Goal: Task Accomplishment & Management: Complete application form

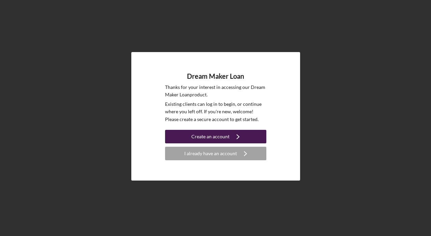
click at [221, 137] on div "Create an account" at bounding box center [210, 136] width 38 height 13
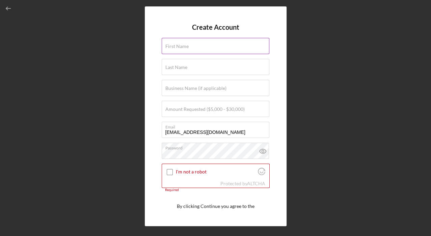
click at [187, 49] on input "First Name" at bounding box center [216, 46] width 108 height 16
type input "Soraya"
type input "Alvarez"
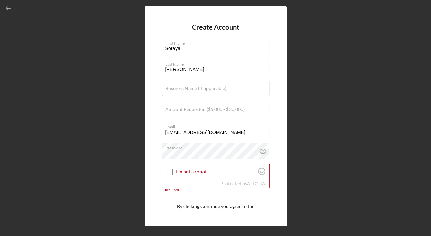
click at [174, 86] on label "Business Name (if applicable)" at bounding box center [195, 87] width 61 height 5
click at [174, 86] on input "Business Name (if applicable)" at bounding box center [216, 88] width 108 height 16
type input "ACUNA AGENCY"
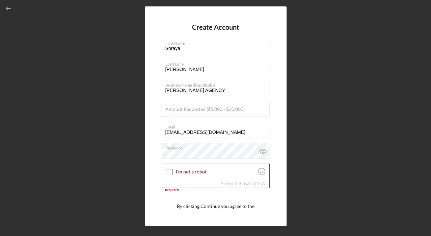
click at [191, 110] on label "Amount Requested ($5,000 - $30,000)" at bounding box center [204, 108] width 79 height 5
click at [191, 110] on input "Amount Requested ($5,000 - $30,000)" at bounding box center [216, 109] width 108 height 16
type input "$25,000"
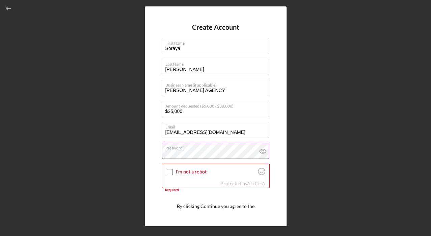
click at [261, 150] on icon at bounding box center [262, 150] width 17 height 17
click at [263, 150] on icon at bounding box center [262, 151] width 2 height 2
click at [170, 172] on input "I'm not a robot" at bounding box center [170, 172] width 6 height 6
checkbox input "true"
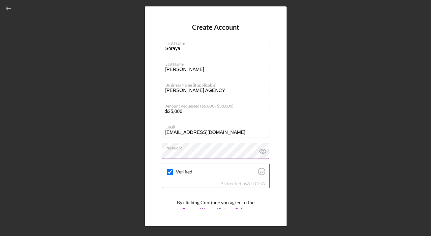
scroll to position [24, 0]
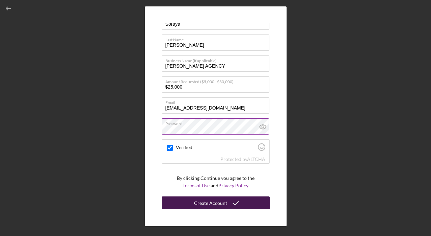
click at [220, 202] on div "Create Account" at bounding box center [210, 202] width 33 height 13
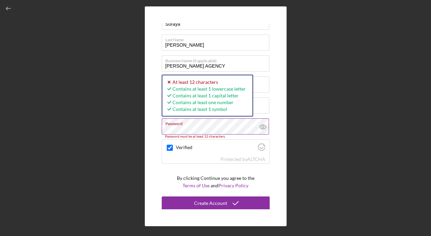
click at [162, 196] on button "Create Account" at bounding box center [216, 202] width 108 height 13
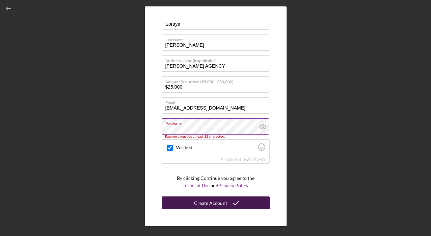
click at [205, 202] on div "Create Account" at bounding box center [210, 202] width 33 height 13
click at [205, 199] on div "Create Account" at bounding box center [210, 202] width 33 height 13
click at [206, 202] on div "Create Account" at bounding box center [210, 202] width 33 height 13
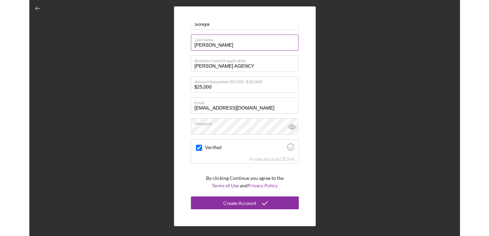
scroll to position [0, 0]
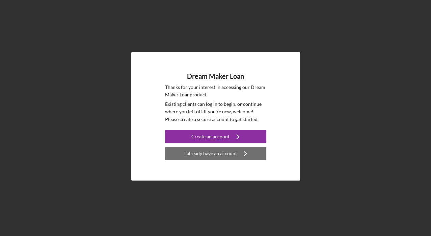
click at [205, 153] on div "I already have an account" at bounding box center [210, 152] width 53 height 13
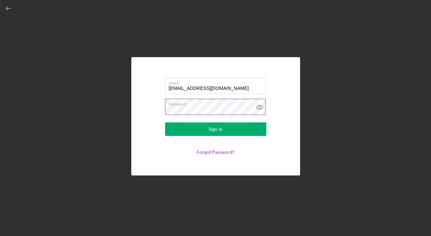
type input "[EMAIL_ADDRESS][DOMAIN_NAME]"
click at [258, 108] on icon at bounding box center [259, 107] width 2 height 2
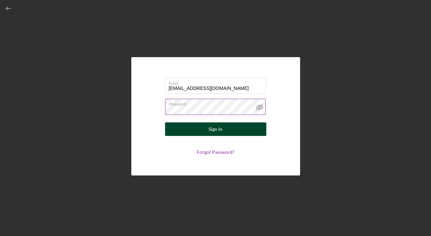
click at [217, 129] on div "Sign In" at bounding box center [216, 128] width 14 height 13
click at [201, 130] on button "Sign In" at bounding box center [215, 128] width 101 height 13
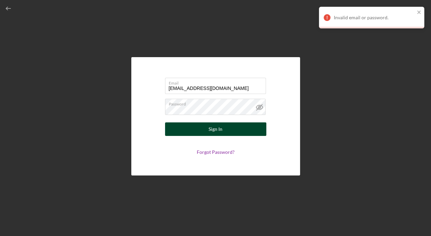
click at [222, 128] on div "Sign In" at bounding box center [216, 128] width 14 height 13
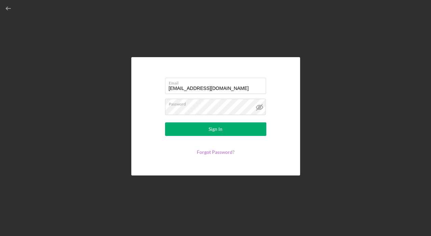
click at [208, 150] on link "Forgot Password?" at bounding box center [216, 152] width 38 height 6
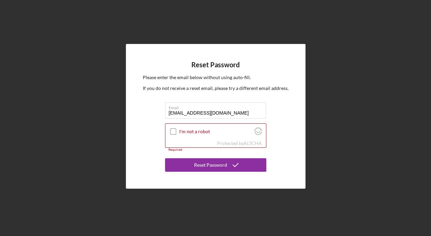
type input "[EMAIL_ADDRESS][DOMAIN_NAME]"
click at [144, 121] on div "Reset Password Please enter the email below without using auto-fill. If you do …" at bounding box center [216, 116] width 180 height 144
click at [171, 132] on input "I'm not a robot" at bounding box center [173, 131] width 6 height 6
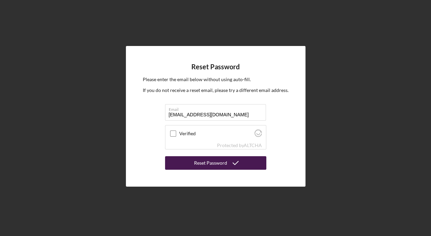
checkbox input "true"
click at [203, 164] on div "Reset Password" at bounding box center [210, 162] width 33 height 13
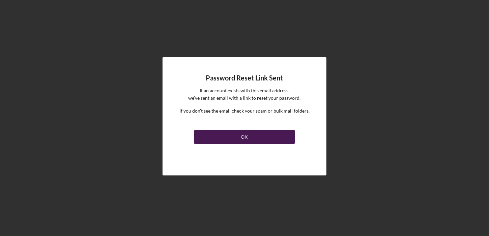
click at [227, 136] on button "OK" at bounding box center [244, 136] width 101 height 13
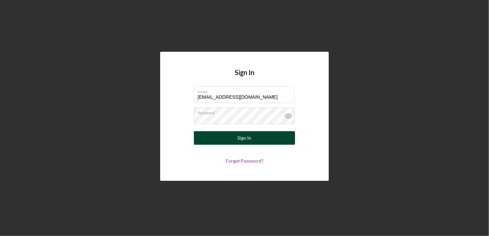
type input "[EMAIL_ADDRESS][DOMAIN_NAME]"
click at [242, 138] on div "Sign In" at bounding box center [245, 137] width 14 height 13
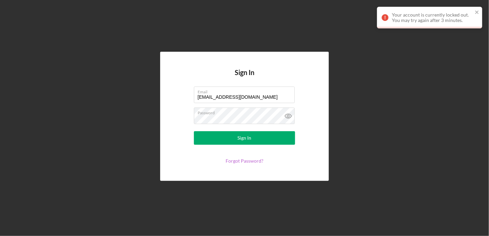
click at [242, 161] on link "Forgot Password?" at bounding box center [245, 161] width 38 height 6
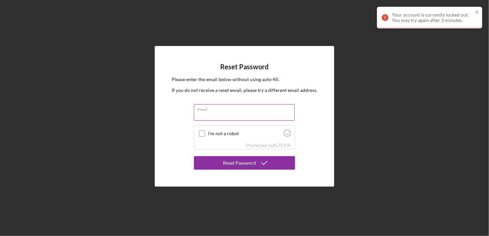
click at [212, 114] on input "Email" at bounding box center [244, 112] width 101 height 16
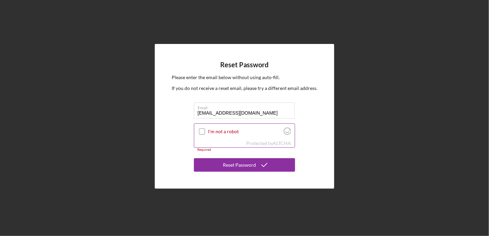
type input "[EMAIL_ADDRESS][DOMAIN_NAME]"
click at [203, 130] on input "I'm not a robot" at bounding box center [202, 131] width 6 height 6
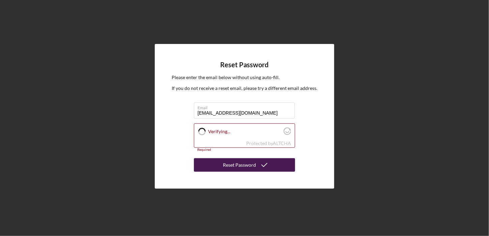
checkbox input "true"
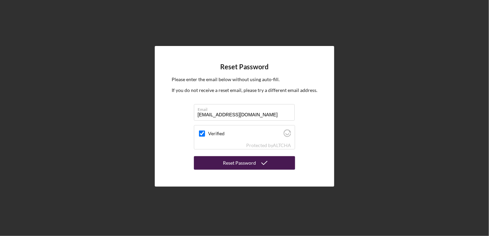
click at [237, 164] on div "Reset Password" at bounding box center [239, 162] width 33 height 13
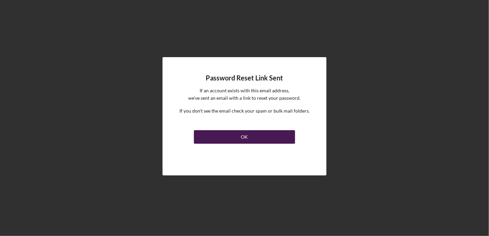
click at [237, 138] on button "OK" at bounding box center [244, 136] width 101 height 13
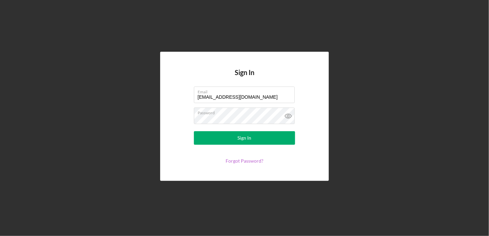
type input "[EMAIL_ADDRESS][DOMAIN_NAME]"
click at [232, 160] on link "Forgot Password?" at bounding box center [245, 161] width 38 height 6
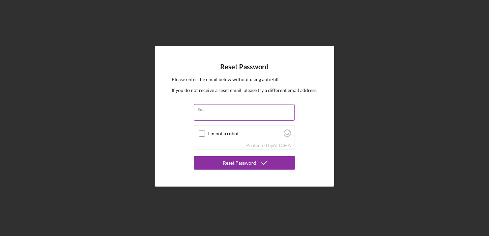
click at [209, 116] on input "Email" at bounding box center [244, 112] width 101 height 16
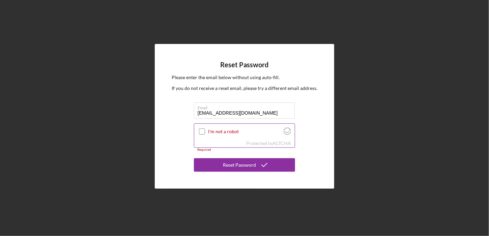
type input "[EMAIL_ADDRESS][DOMAIN_NAME]"
click at [202, 132] on input "I'm not a robot" at bounding box center [202, 131] width 6 height 6
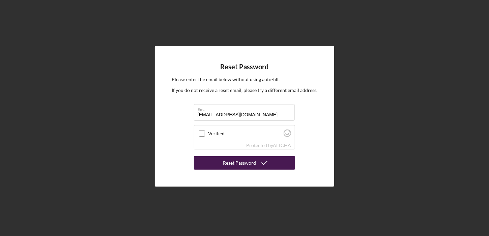
checkbox input "true"
click at [242, 164] on div "Reset Password" at bounding box center [239, 162] width 33 height 13
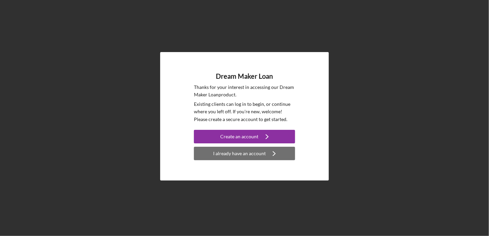
click at [251, 153] on div "I already have an account" at bounding box center [239, 152] width 53 height 13
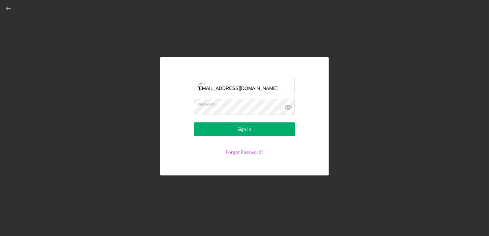
type input "[EMAIL_ADDRESS][DOMAIN_NAME]"
click at [243, 152] on link "Forgot Password?" at bounding box center [245, 152] width 38 height 6
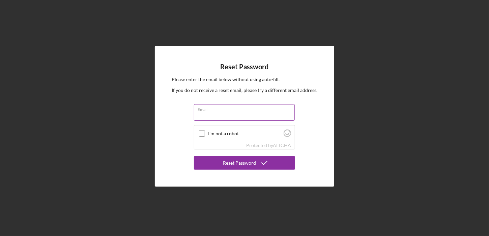
click at [203, 114] on input "Email" at bounding box center [244, 112] width 101 height 16
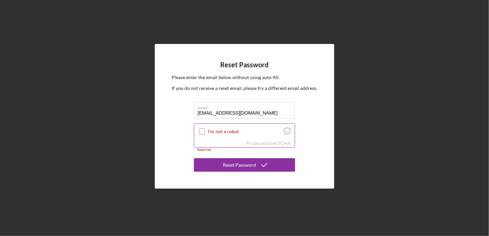
type input "[EMAIL_ADDRESS][DOMAIN_NAME]"
click at [202, 132] on input "I'm not a robot" at bounding box center [202, 131] width 6 height 6
checkbox input "true"
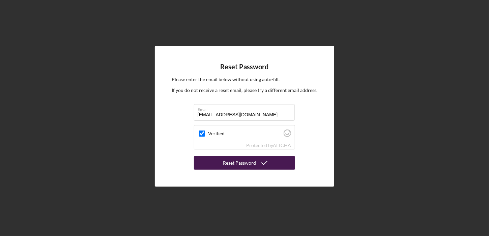
click at [230, 162] on div "Reset Password" at bounding box center [239, 162] width 33 height 13
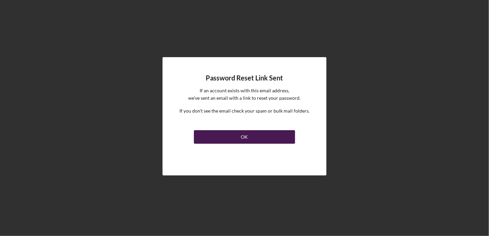
click at [247, 137] on div "OK" at bounding box center [244, 136] width 7 height 13
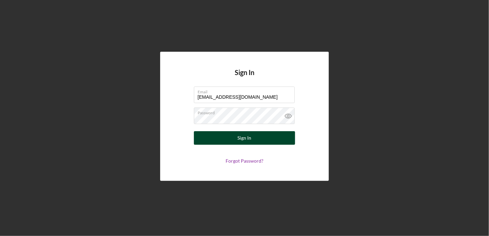
type input "[EMAIL_ADDRESS][DOMAIN_NAME]"
click at [244, 137] on div "Sign In" at bounding box center [245, 137] width 14 height 13
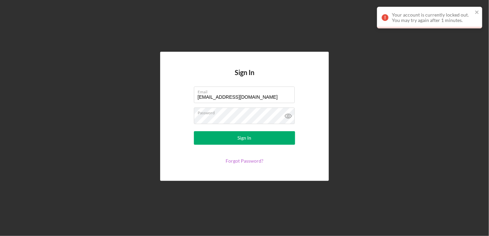
click at [245, 160] on link "Forgot Password?" at bounding box center [245, 161] width 38 height 6
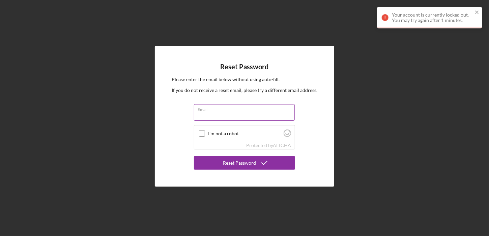
click at [205, 116] on input "Email" at bounding box center [244, 112] width 101 height 16
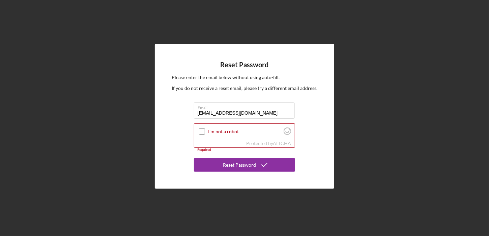
type input "[EMAIL_ADDRESS][DOMAIN_NAME]"
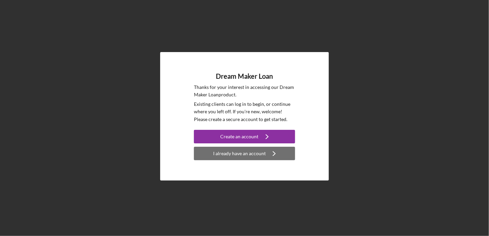
click at [236, 152] on div "I already have an account" at bounding box center [239, 152] width 53 height 13
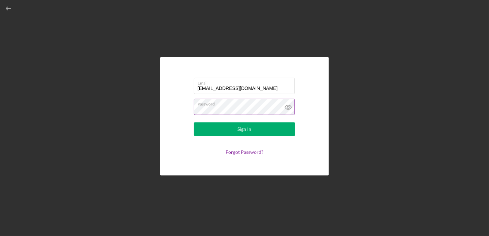
type input "[EMAIL_ADDRESS][DOMAIN_NAME]"
click at [287, 106] on icon at bounding box center [288, 107] width 17 height 17
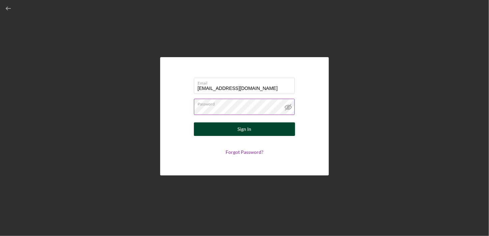
click at [240, 127] on div "Sign In" at bounding box center [245, 128] width 14 height 13
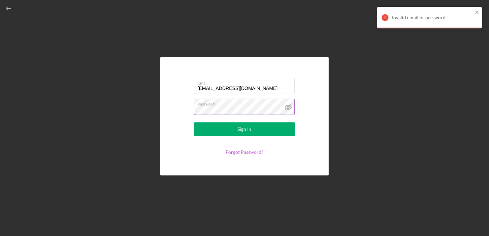
click at [246, 151] on link "Forgot Password?" at bounding box center [245, 152] width 38 height 6
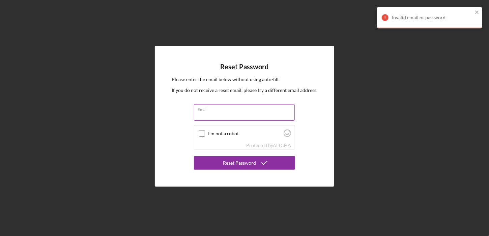
click at [213, 116] on input "Email" at bounding box center [244, 112] width 101 height 16
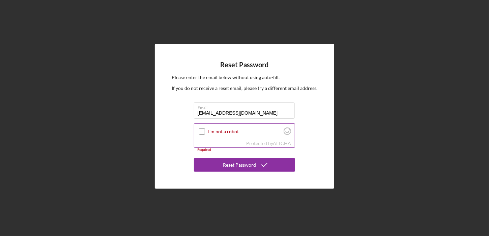
type input "[EMAIL_ADDRESS][DOMAIN_NAME]"
click at [203, 132] on input "I'm not a robot" at bounding box center [202, 131] width 6 height 6
checkbox input "true"
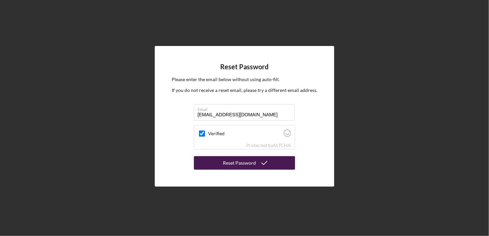
click at [230, 161] on div "Reset Password" at bounding box center [239, 162] width 33 height 13
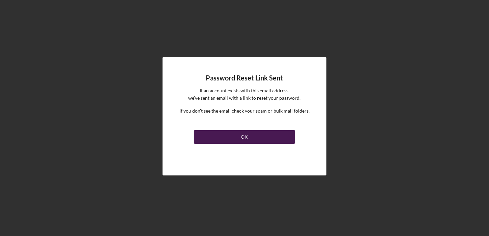
click at [232, 135] on button "OK" at bounding box center [244, 136] width 101 height 13
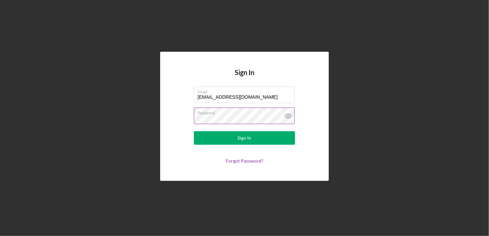
type input "[EMAIL_ADDRESS][DOMAIN_NAME]"
click at [288, 115] on icon at bounding box center [288, 116] width 2 height 2
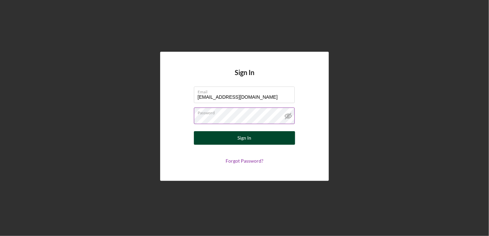
click at [253, 138] on button "Sign In" at bounding box center [244, 137] width 101 height 13
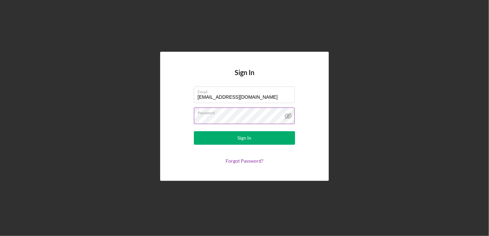
click at [194, 131] on button "Sign In" at bounding box center [244, 137] width 101 height 13
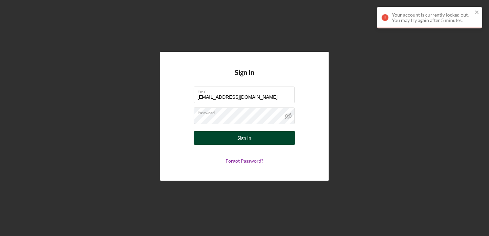
click at [257, 138] on button "Sign In" at bounding box center [244, 137] width 101 height 13
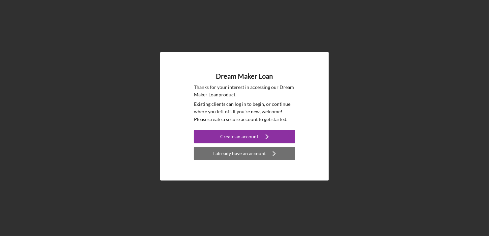
click at [235, 152] on div "I already have an account" at bounding box center [239, 152] width 53 height 13
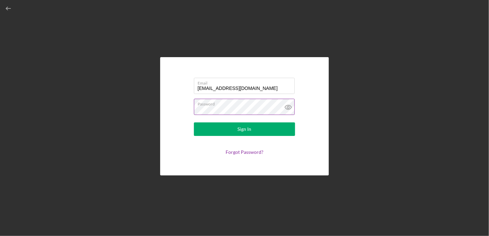
type input "[EMAIL_ADDRESS][DOMAIN_NAME]"
click at [288, 108] on icon at bounding box center [288, 107] width 2 height 2
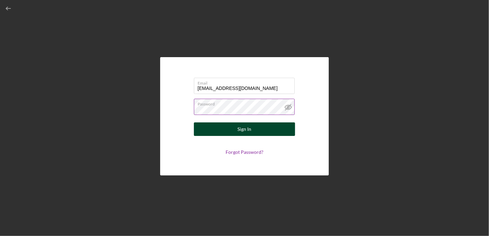
click at [242, 128] on div "Sign In" at bounding box center [245, 128] width 14 height 13
